Goal: Task Accomplishment & Management: Manage account settings

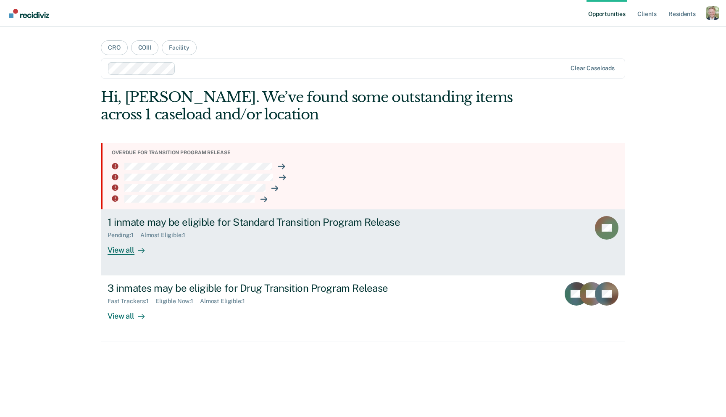
click at [317, 235] on div "Pending : 1 Almost Eligible : 1" at bounding box center [255, 233] width 295 height 11
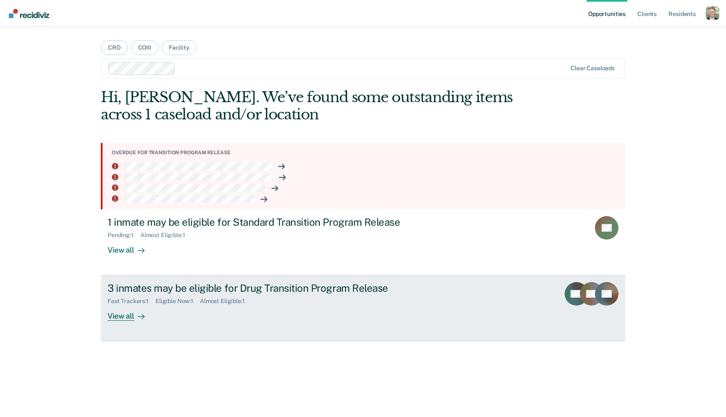
click at [250, 322] on link "3 inmates may be eligible for Drug Transition Program Release Fast Trackers : 1…" at bounding box center [363, 308] width 524 height 66
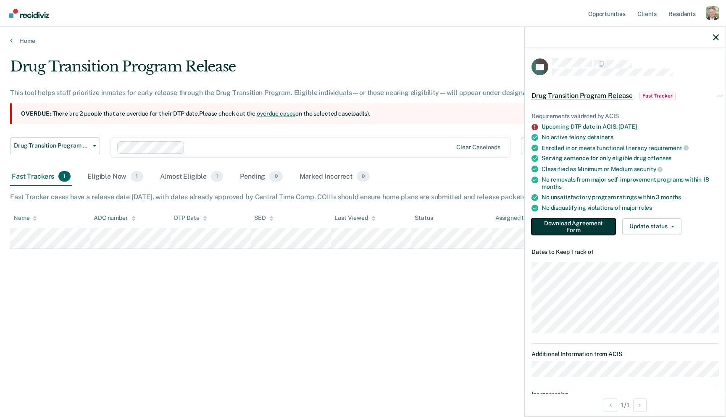
click at [592, 224] on button "Download Agreement Form" at bounding box center [574, 226] width 84 height 17
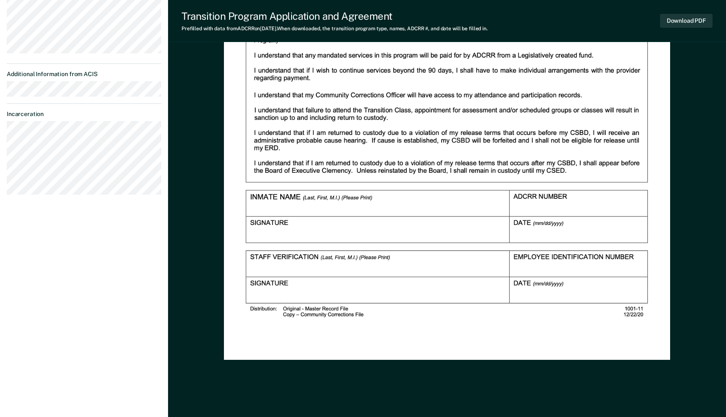
scroll to position [292, 0]
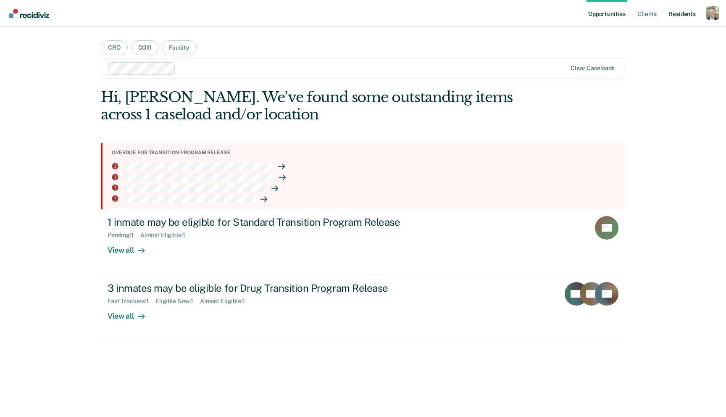
click at [691, 13] on link "Resident s" at bounding box center [682, 13] width 31 height 27
click at [190, 61] on div "Clear caseloads" at bounding box center [363, 68] width 524 height 20
click at [226, 44] on main "CRO COIII Facility Clear caseloads Hi, Joshua. We’ve found some outstanding ite…" at bounding box center [363, 212] width 545 height 370
click at [180, 45] on button "Facility" at bounding box center [179, 47] width 35 height 15
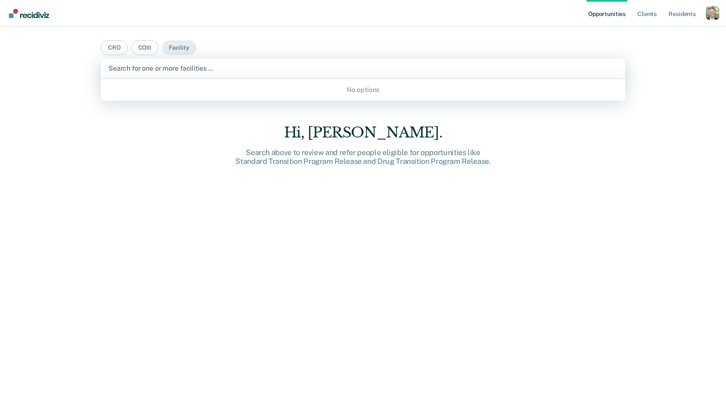
click at [201, 68] on div at bounding box center [362, 68] width 509 height 10
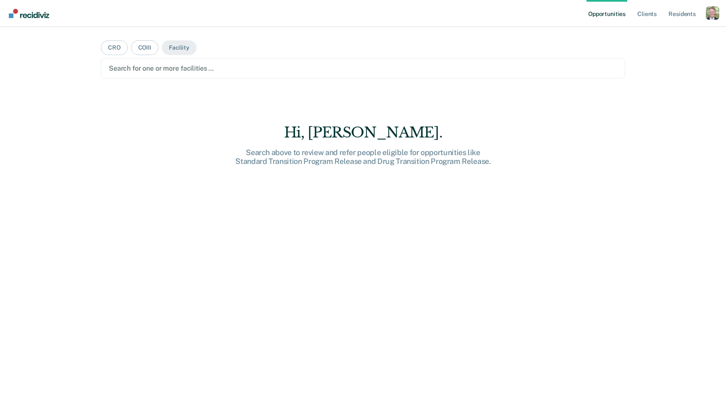
click at [148, 69] on div at bounding box center [363, 68] width 508 height 10
click at [115, 50] on button "CRO" at bounding box center [114, 47] width 27 height 15
click at [154, 73] on div at bounding box center [363, 68] width 508 height 10
click at [144, 49] on button "COIII" at bounding box center [144, 47] width 27 height 15
click at [161, 70] on div at bounding box center [363, 68] width 508 height 10
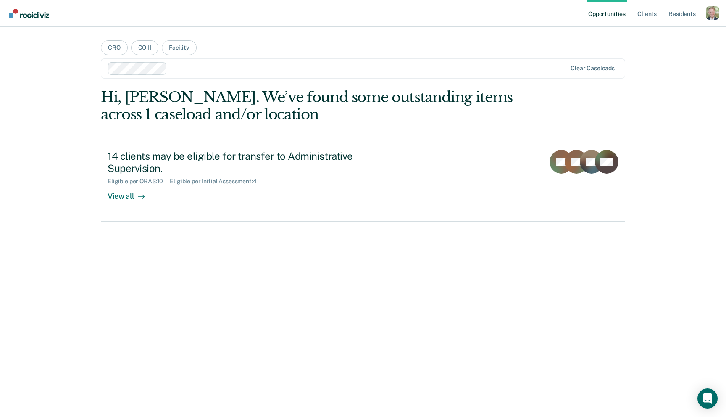
click at [704, 10] on ul "Opportunities Client s Resident s" at bounding box center [646, 13] width 119 height 27
click at [709, 10] on div "Profile dropdown button" at bounding box center [712, 12] width 13 height 13
click at [656, 35] on link "Profile" at bounding box center [679, 34] width 68 height 7
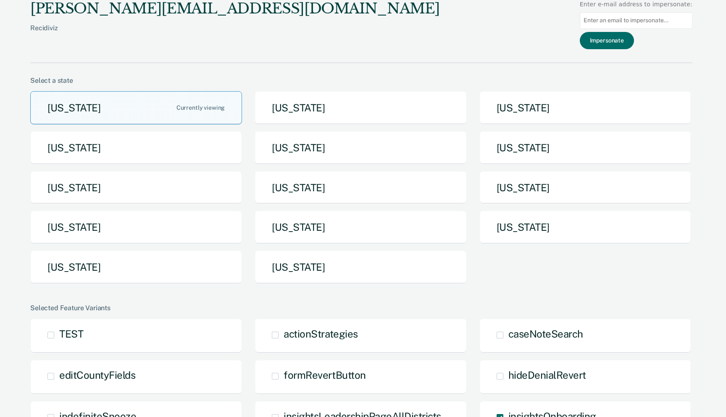
click at [188, 169] on div "Arizona Arkansas California Idaho Iowa Maine Michigan Missouri Nebraska North D…" at bounding box center [361, 190] width 662 height 199
click at [180, 147] on button "Idaho" at bounding box center [136, 147] width 212 height 33
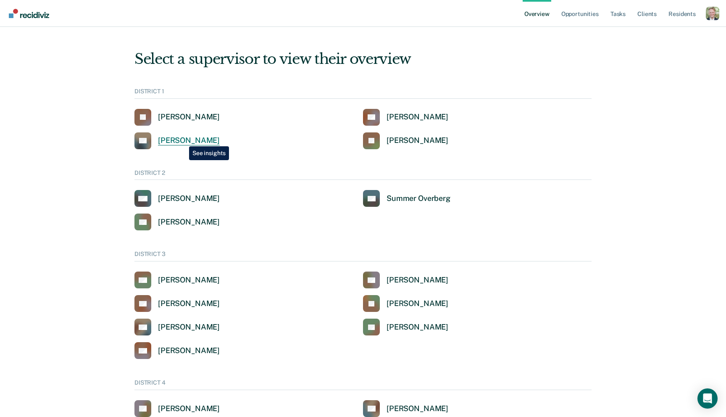
click at [183, 140] on div "Scott Flechsing" at bounding box center [189, 141] width 62 height 10
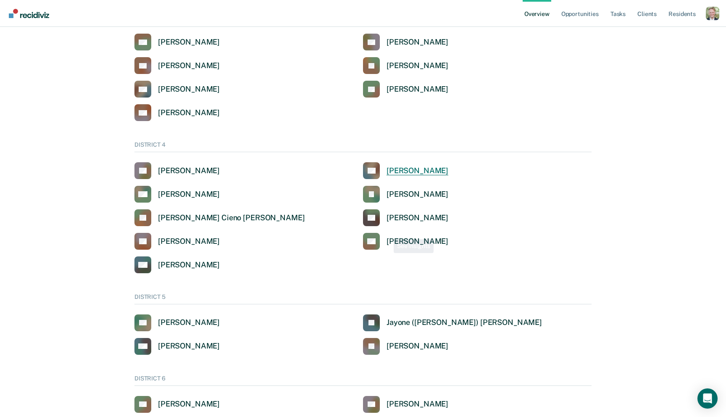
scroll to position [243, 0]
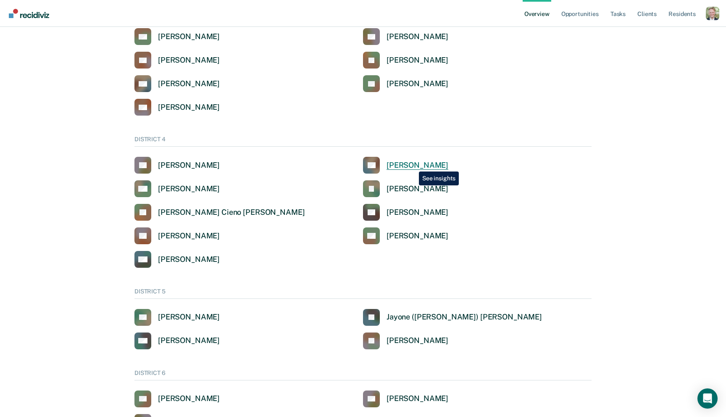
click at [413, 165] on div "Angel Andrew Dobrev" at bounding box center [418, 166] width 62 height 10
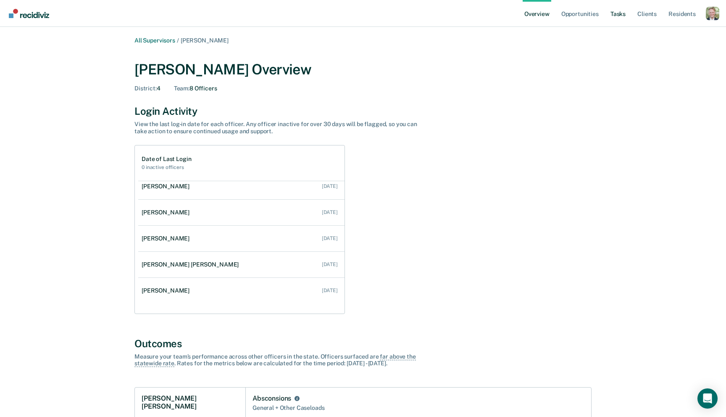
click at [619, 16] on link "Tasks" at bounding box center [618, 13] width 18 height 27
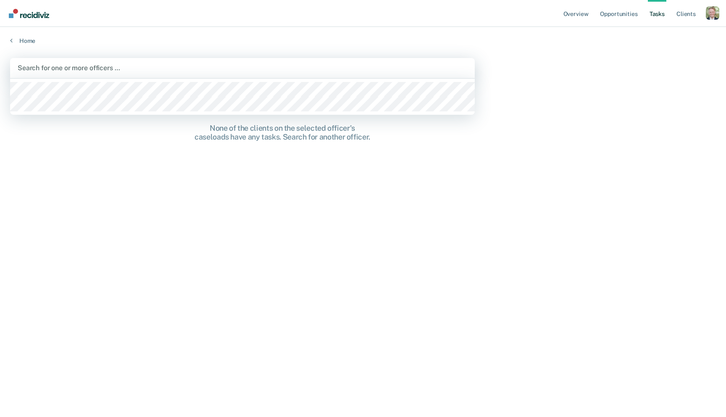
click at [157, 67] on div at bounding box center [243, 68] width 450 height 10
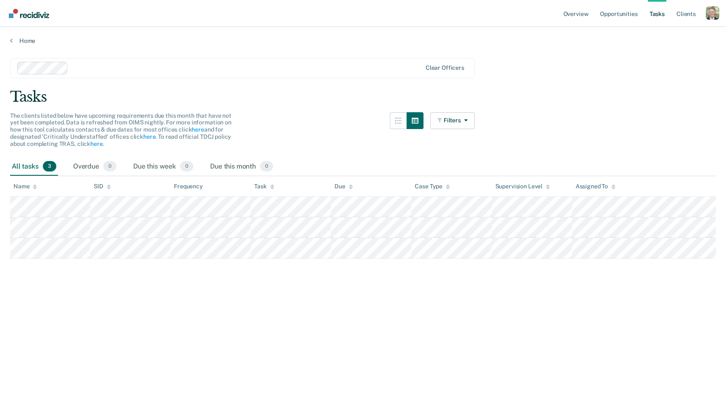
click at [140, 68] on div at bounding box center [246, 68] width 350 height 10
click at [43, 126] on span "The clients listed below have upcoming requirements due this month that have no…" at bounding box center [120, 129] width 221 height 35
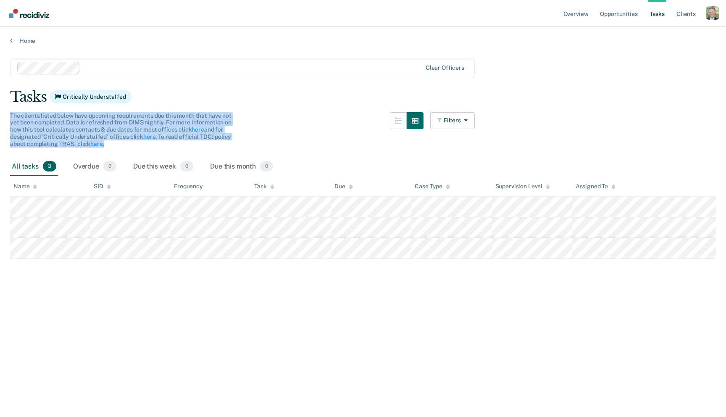
click at [43, 126] on span "The clients listed below have upcoming requirements due this month that have no…" at bounding box center [120, 129] width 221 height 35
click at [72, 126] on span "The clients listed below have upcoming requirements due this month that have no…" at bounding box center [120, 129] width 221 height 35
